Goal: Transaction & Acquisition: Purchase product/service

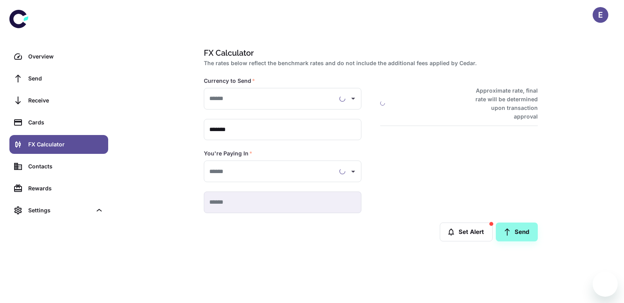
type input "**********"
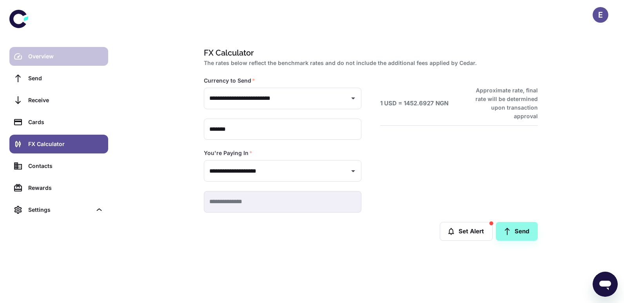
click at [40, 58] on div "Overview" at bounding box center [65, 56] width 75 height 9
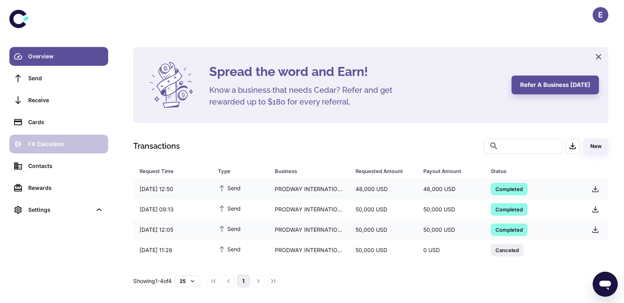
click at [48, 144] on div "FX Calculator" at bounding box center [65, 144] width 75 height 9
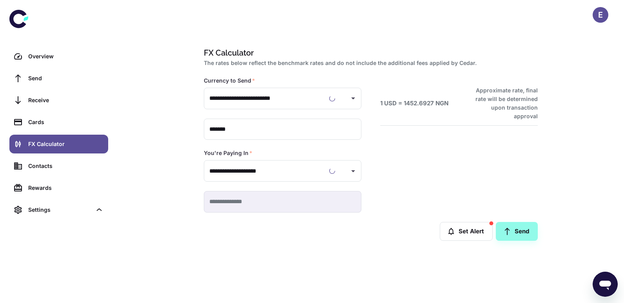
type input "**********"
click at [47, 53] on div "Overview" at bounding box center [65, 56] width 75 height 9
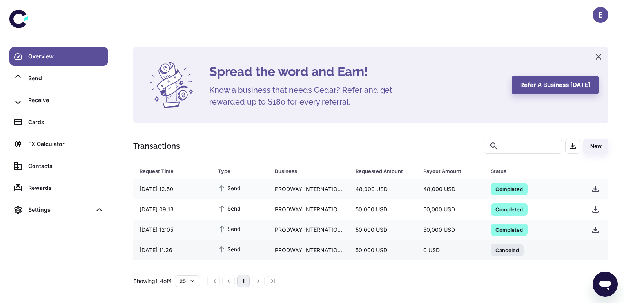
click at [504, 250] on span "Canceled" at bounding box center [507, 250] width 33 height 8
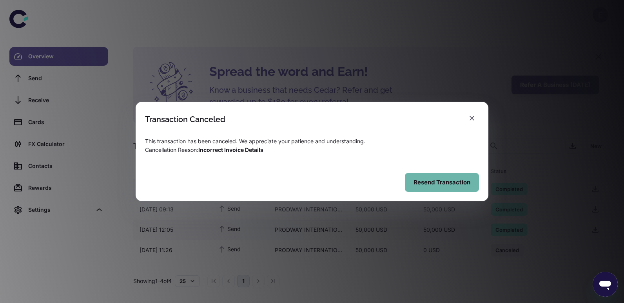
click at [432, 184] on button "Resend Transaction" at bounding box center [442, 182] width 74 height 19
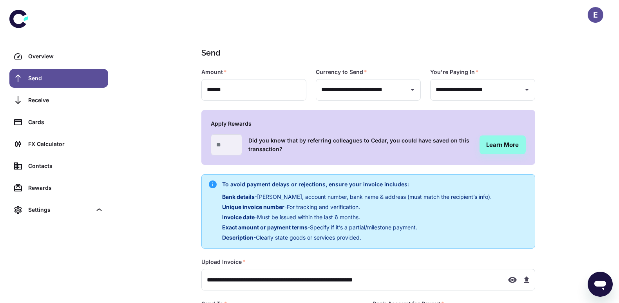
type input "**********"
click at [527, 279] on icon "button" at bounding box center [526, 280] width 5 height 7
type input "**********"
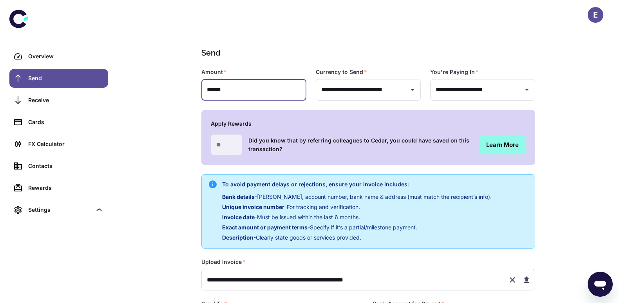
click at [227, 92] on input "******" at bounding box center [253, 90] width 105 height 22
type input "*"
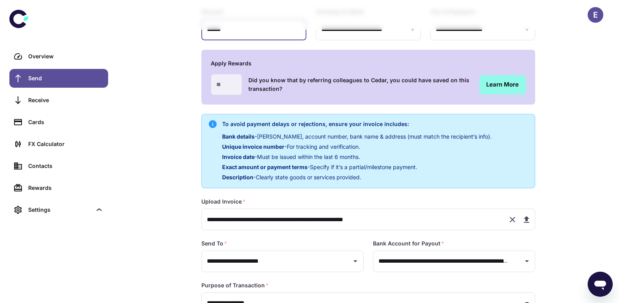
scroll to position [115, 0]
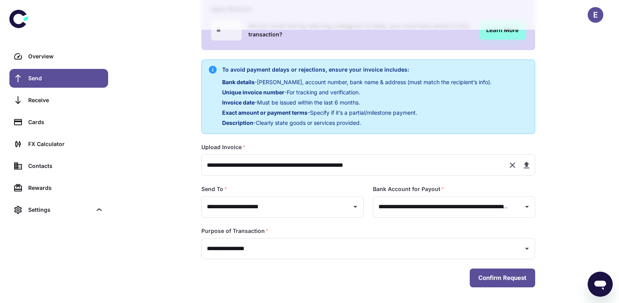
type input "******"
click at [508, 278] on button "Confirm Request" at bounding box center [502, 278] width 65 height 19
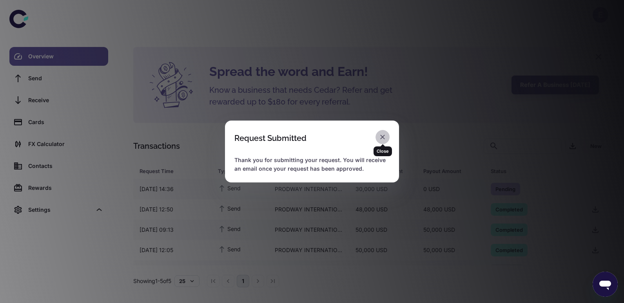
click at [381, 136] on icon "button" at bounding box center [382, 137] width 5 height 5
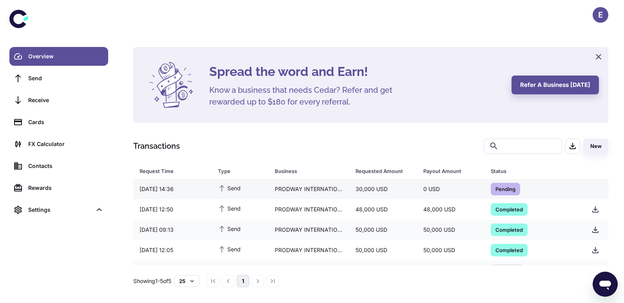
click at [499, 189] on span "Pending" at bounding box center [505, 189] width 29 height 8
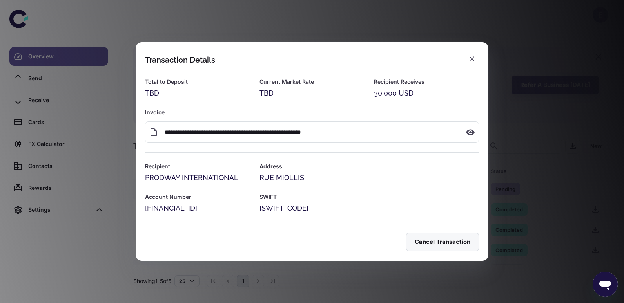
click at [438, 198] on div "**********" at bounding box center [312, 151] width 353 height 219
click at [468, 129] on icon "button" at bounding box center [470, 132] width 9 height 6
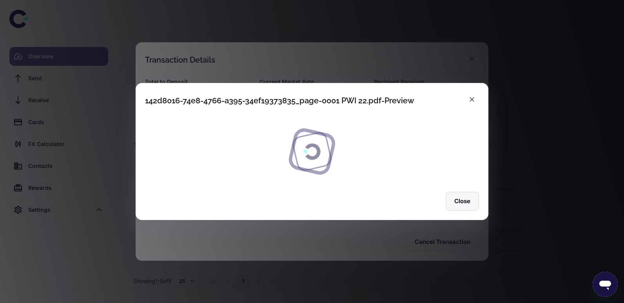
click at [463, 197] on button "Close" at bounding box center [462, 201] width 33 height 19
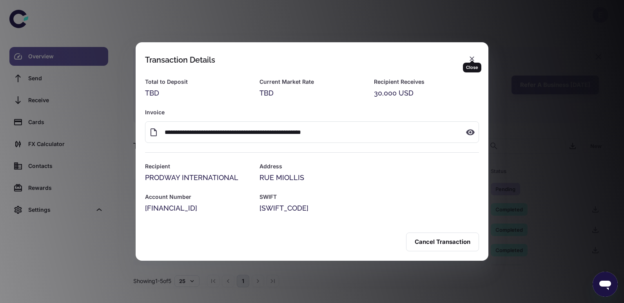
click at [469, 56] on icon "button" at bounding box center [472, 59] width 8 height 8
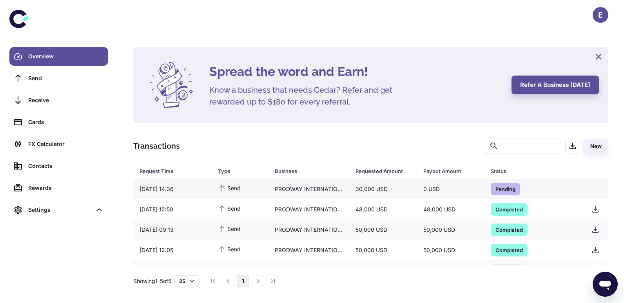
click at [561, 189] on div "Pending" at bounding box center [531, 189] width 94 height 19
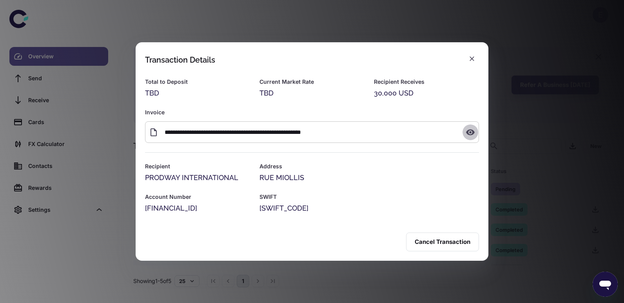
click at [471, 128] on icon "button" at bounding box center [470, 132] width 9 height 9
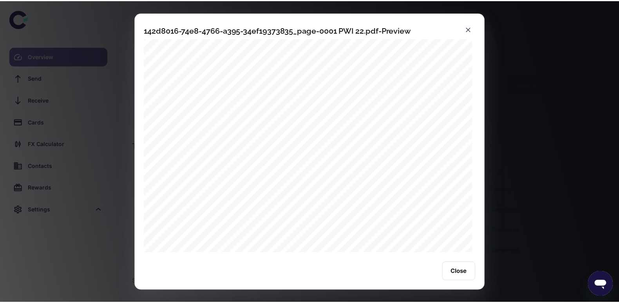
scroll to position [39, 0]
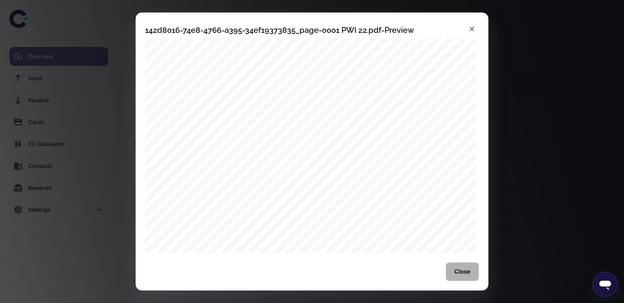
click at [462, 268] on button "Close" at bounding box center [462, 272] width 33 height 19
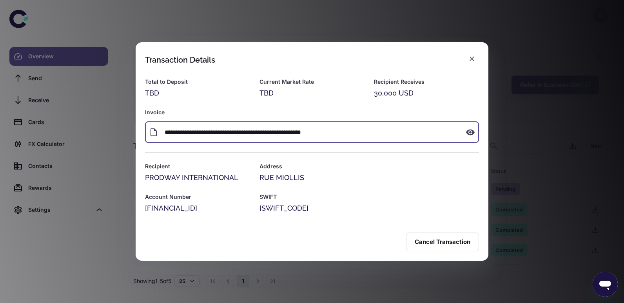
drag, startPoint x: 340, startPoint y: 126, endPoint x: 246, endPoint y: 117, distance: 94.9
click at [246, 122] on input "**********" at bounding box center [312, 133] width 295 height 22
click at [153, 129] on icon "button" at bounding box center [153, 132] width 9 height 9
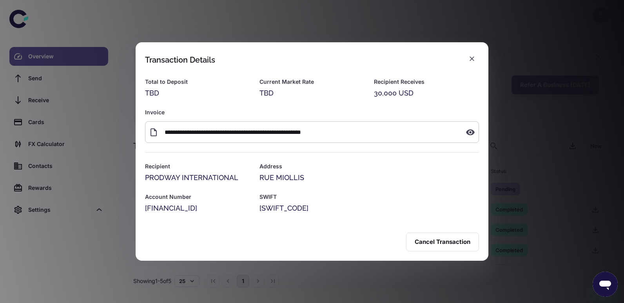
click at [170, 125] on input "**********" at bounding box center [312, 133] width 295 height 22
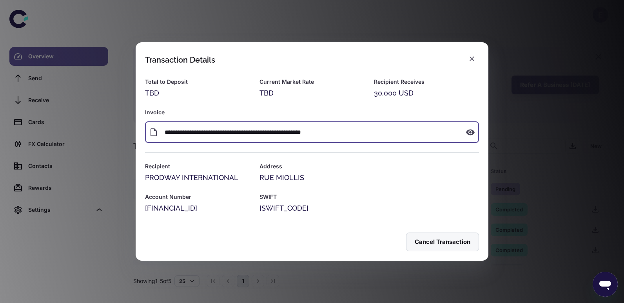
click at [439, 246] on button "Cancel Transaction" at bounding box center [442, 242] width 73 height 19
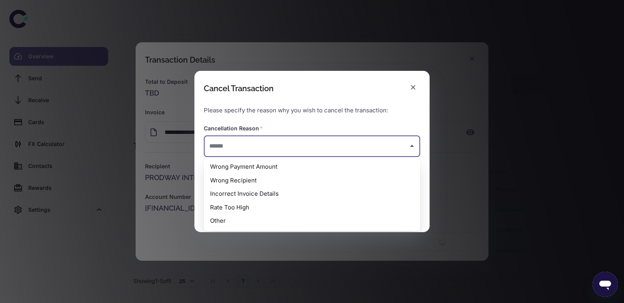
click at [371, 143] on input "text" at bounding box center [306, 146] width 198 height 15
click at [285, 192] on li "Incorrect Invoice Details" at bounding box center [312, 194] width 216 height 14
type input "**********"
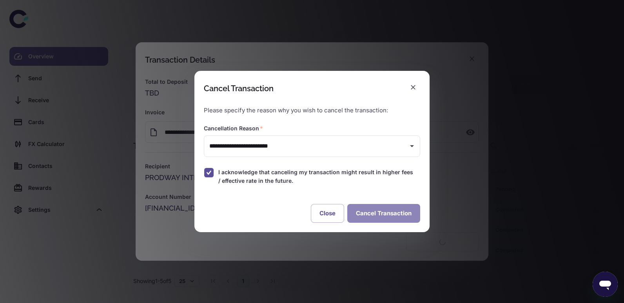
click at [381, 214] on button "Cancel Transaction" at bounding box center [383, 213] width 73 height 19
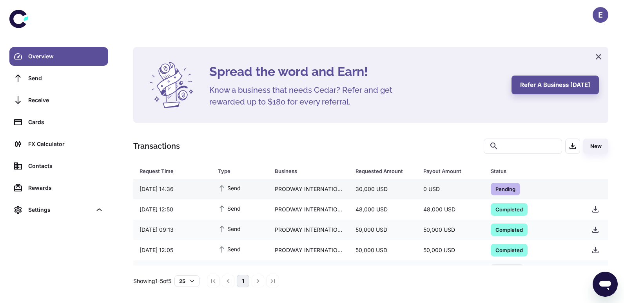
click at [499, 190] on span "Pending" at bounding box center [505, 189] width 29 height 8
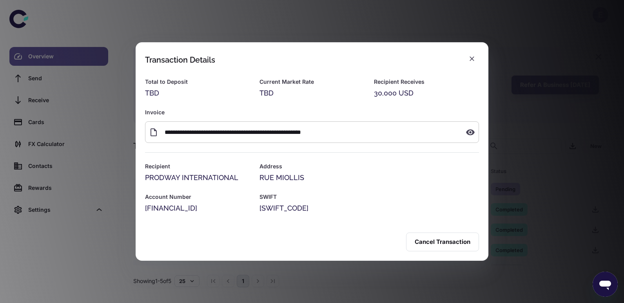
click at [468, 129] on icon "button" at bounding box center [470, 132] width 9 height 6
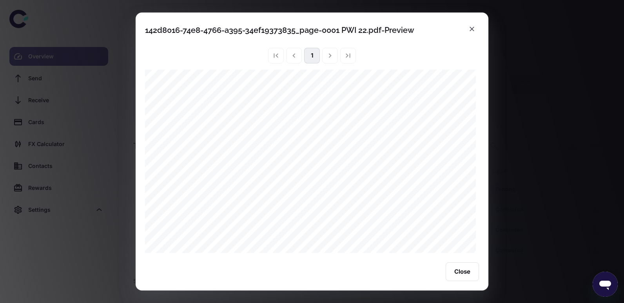
click at [457, 261] on div "Close" at bounding box center [312, 272] width 353 height 38
click at [460, 268] on button "Close" at bounding box center [462, 272] width 33 height 19
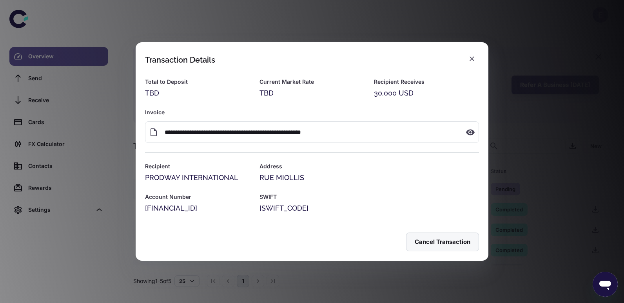
click at [455, 246] on button "Cancel Transaction" at bounding box center [442, 242] width 73 height 19
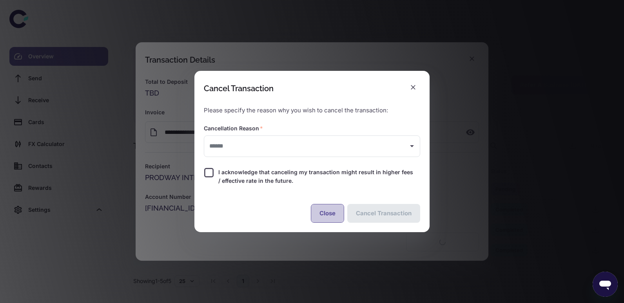
click at [330, 210] on button "Close" at bounding box center [327, 213] width 33 height 19
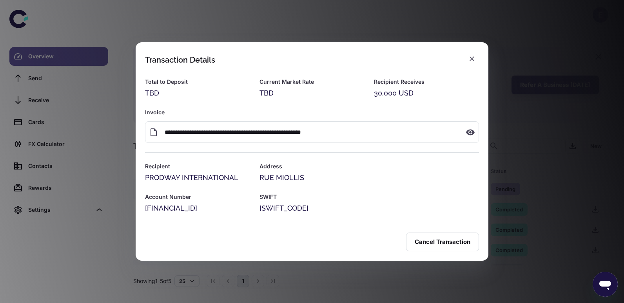
click at [472, 55] on icon "button" at bounding box center [472, 59] width 8 height 8
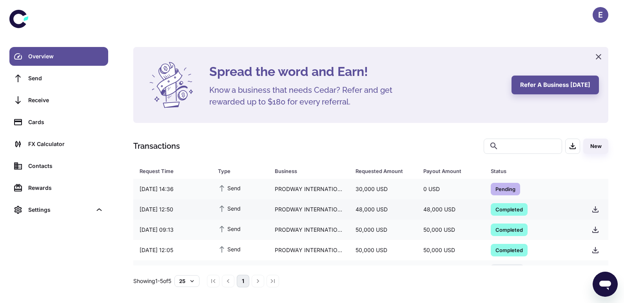
click at [516, 209] on span "Completed" at bounding box center [509, 209] width 37 height 8
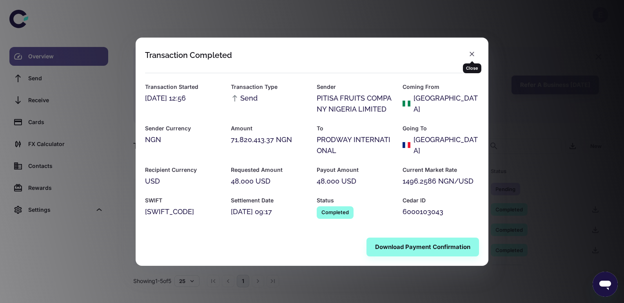
click at [469, 53] on icon "button" at bounding box center [472, 54] width 8 height 8
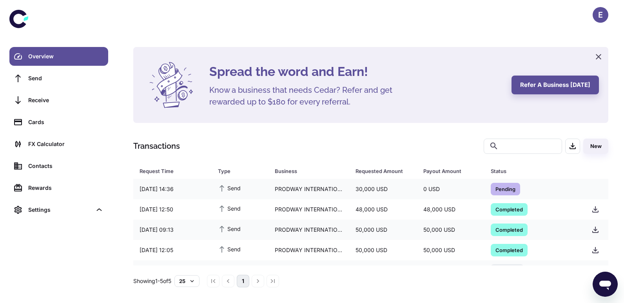
click at [232, 281] on li "pagination navigation" at bounding box center [228, 281] width 15 height 13
click at [218, 283] on li "pagination navigation" at bounding box center [213, 281] width 15 height 13
drag, startPoint x: 218, startPoint y: 283, endPoint x: 260, endPoint y: 280, distance: 42.4
click at [260, 280] on li "pagination navigation" at bounding box center [257, 281] width 15 height 13
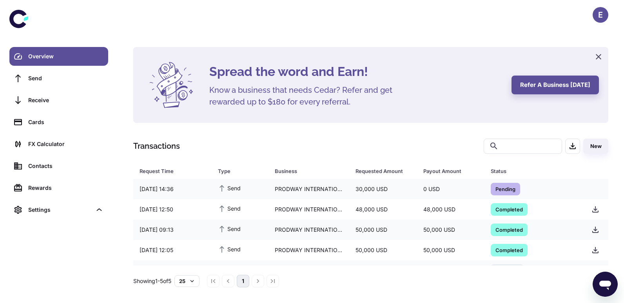
click at [260, 280] on li "pagination navigation" at bounding box center [257, 281] width 15 height 13
drag, startPoint x: 260, startPoint y: 280, endPoint x: 197, endPoint y: 281, distance: 62.7
click at [196, 281] on icon "button" at bounding box center [192, 281] width 7 height 7
click at [195, 261] on li "10" at bounding box center [195, 260] width 20 height 14
click at [194, 282] on icon "button" at bounding box center [192, 281] width 4 height 2
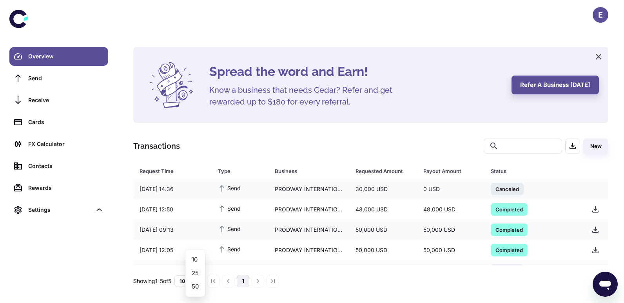
click at [297, 263] on div at bounding box center [312, 151] width 624 height 303
click at [504, 189] on span "Canceled" at bounding box center [507, 189] width 33 height 8
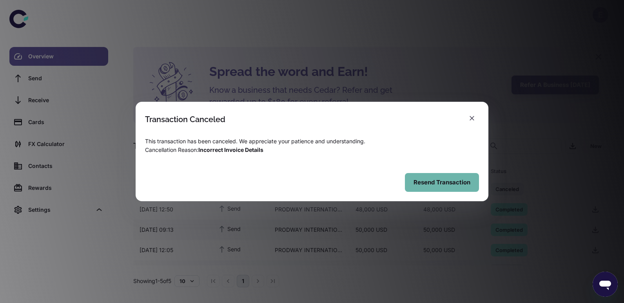
click at [446, 182] on button "Resend Transaction" at bounding box center [442, 182] width 74 height 19
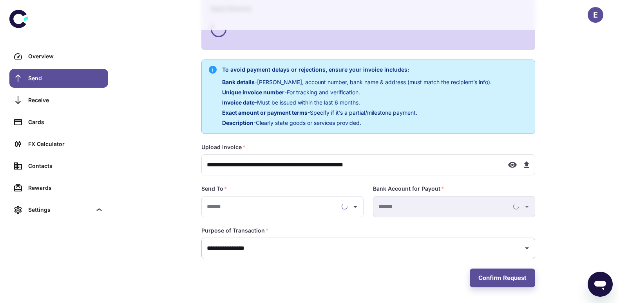
scroll to position [115, 0]
type input "**********"
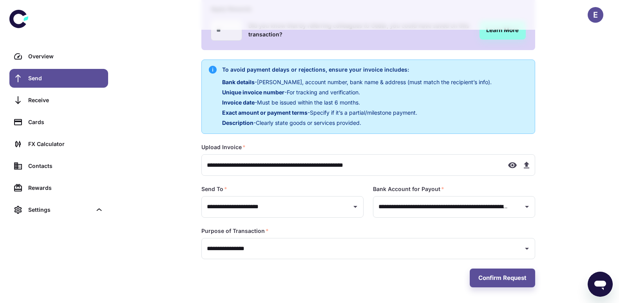
type input "**********"
click at [524, 166] on icon "button" at bounding box center [526, 165] width 9 height 9
type input "**********"
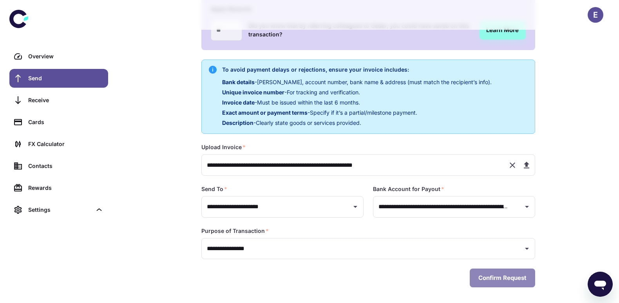
click at [495, 281] on button "Confirm Request" at bounding box center [502, 278] width 65 height 19
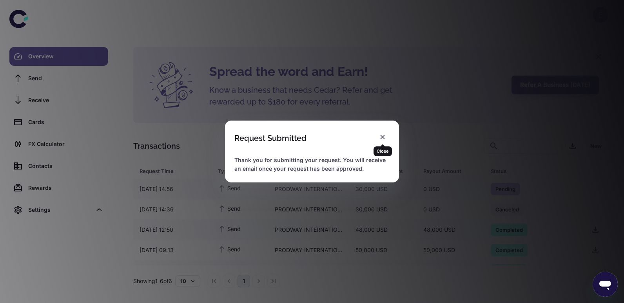
click at [384, 138] on icon "button" at bounding box center [382, 137] width 5 height 5
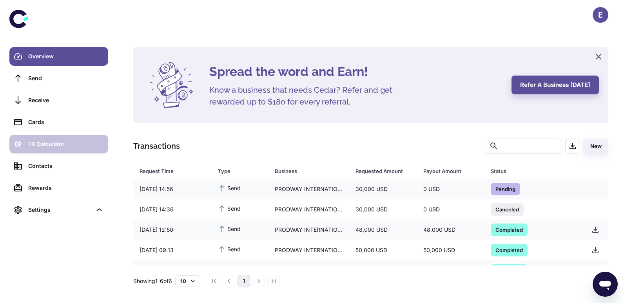
click at [64, 144] on div "FX Calculator" at bounding box center [65, 144] width 75 height 9
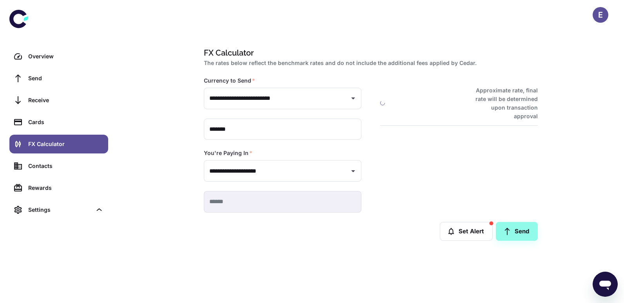
type input "**********"
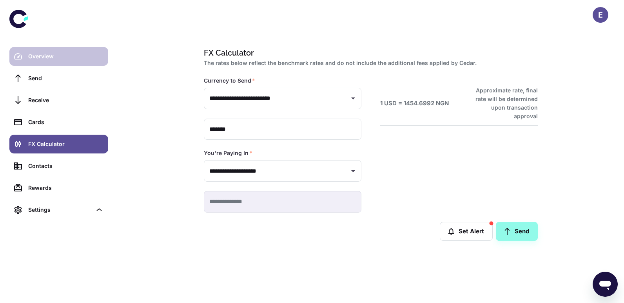
click at [60, 57] on div "Overview" at bounding box center [65, 56] width 75 height 9
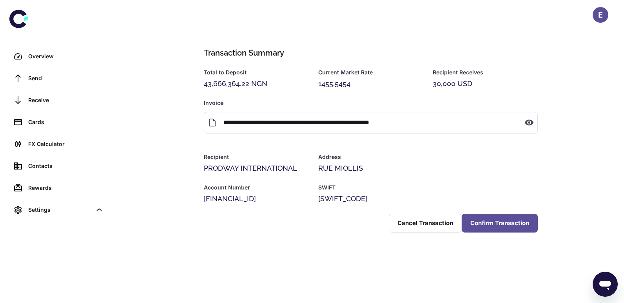
click at [495, 233] on button "Confirm Transaction" at bounding box center [500, 223] width 76 height 19
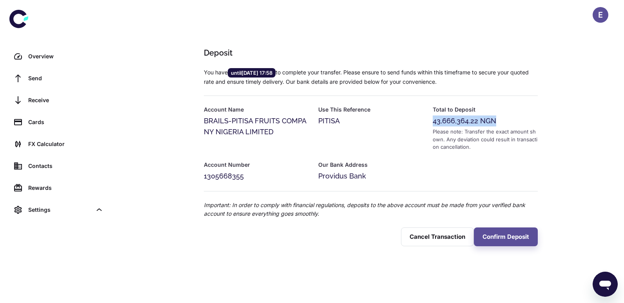
drag, startPoint x: 434, startPoint y: 124, endPoint x: 497, endPoint y: 120, distance: 63.6
click at [497, 120] on div "43,666,364.22 NGN" at bounding box center [485, 121] width 105 height 11
copy div "43,666,364.22 NGN"
click at [438, 248] on div "Deposit You have until [DATE] 17:58 to complete your transfer. Please ensure to…" at bounding box center [371, 151] width 506 height 303
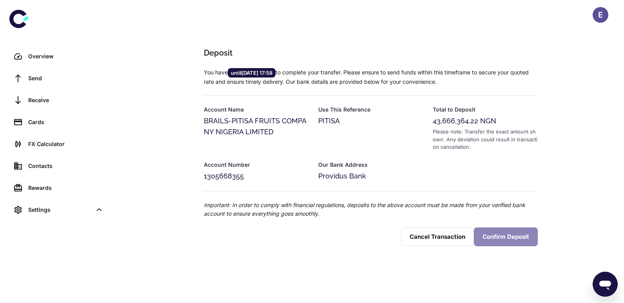
click at [507, 238] on button "Confirm Deposit" at bounding box center [506, 237] width 64 height 19
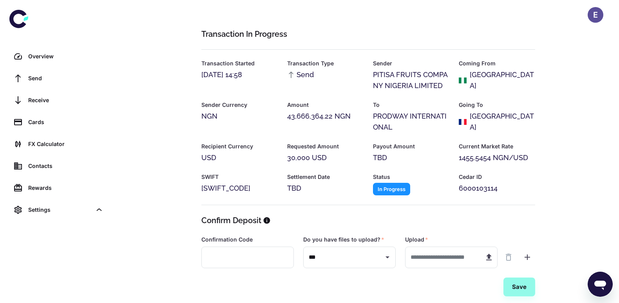
scroll to position [28, 0]
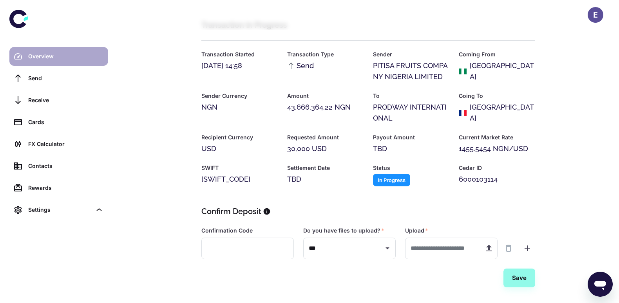
click at [46, 55] on div "Overview" at bounding box center [65, 56] width 75 height 9
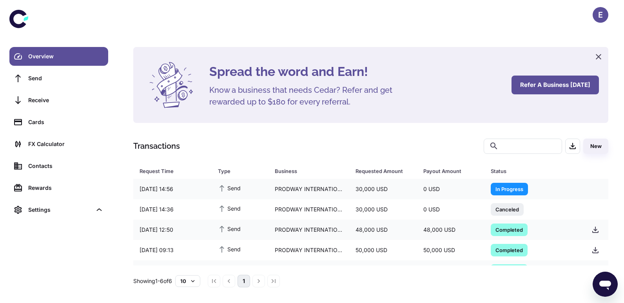
click at [559, 84] on button "Refer a business [DATE]" at bounding box center [555, 85] width 87 height 19
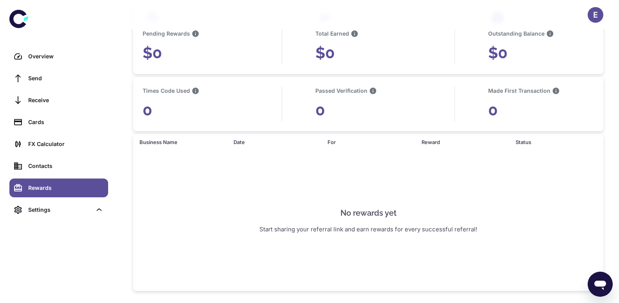
scroll to position [177, 0]
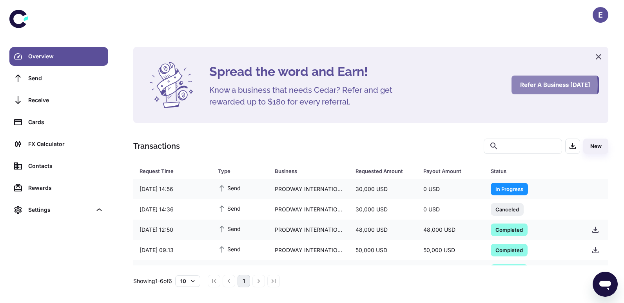
click at [546, 85] on button "Refer a business [DATE]" at bounding box center [555, 85] width 87 height 19
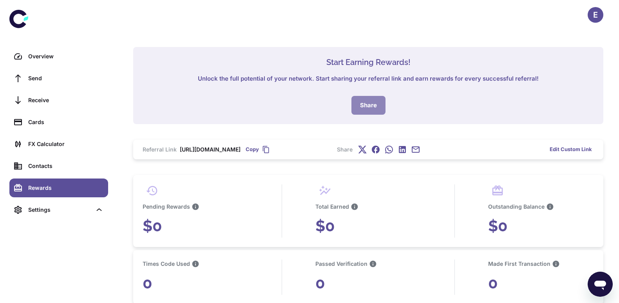
click at [374, 102] on button "Share" at bounding box center [369, 105] width 34 height 19
